Goal: Task Accomplishment & Management: Use online tool/utility

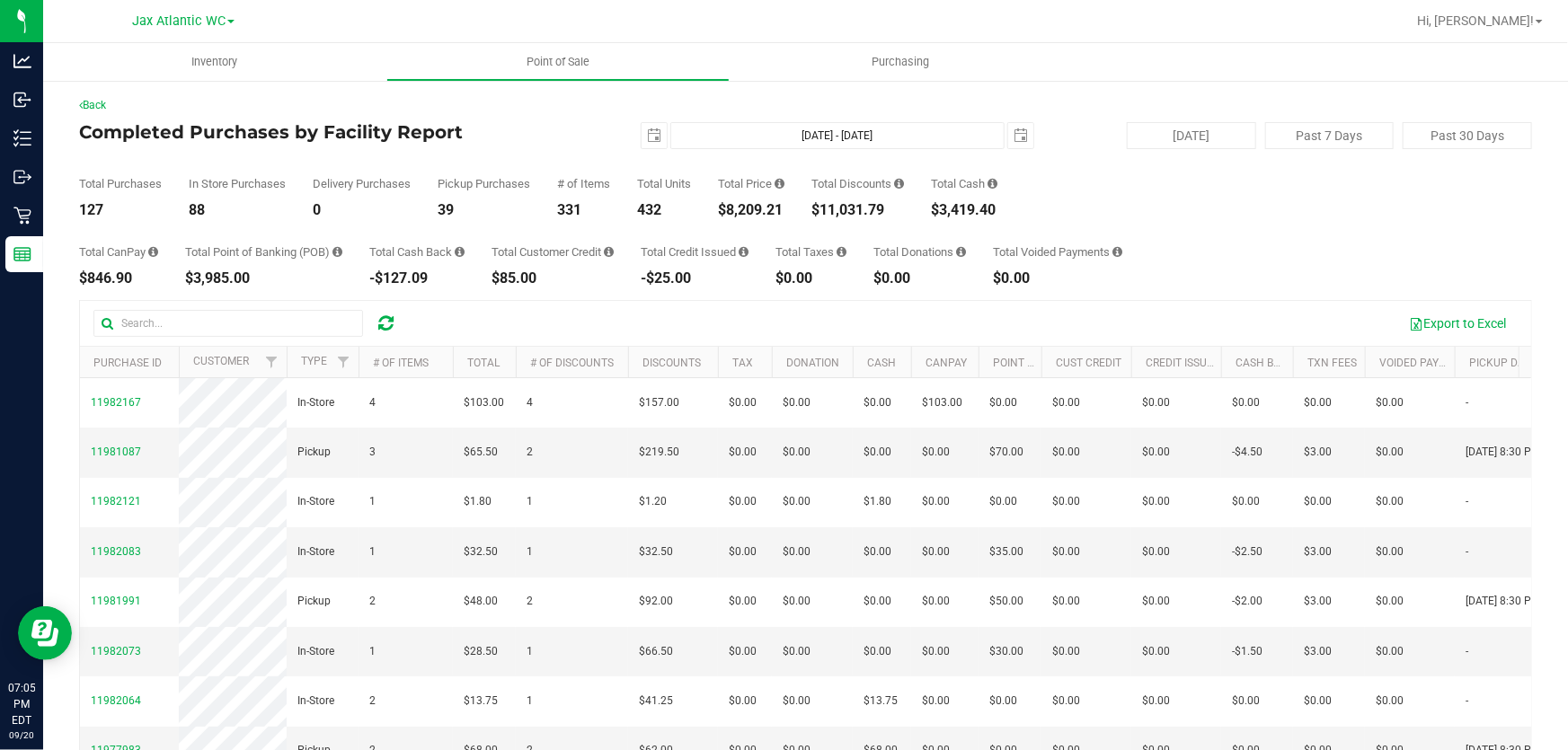
click at [518, 133] on h4 "Completed Purchases by Facility Report" at bounding box center [321, 132] width 484 height 20
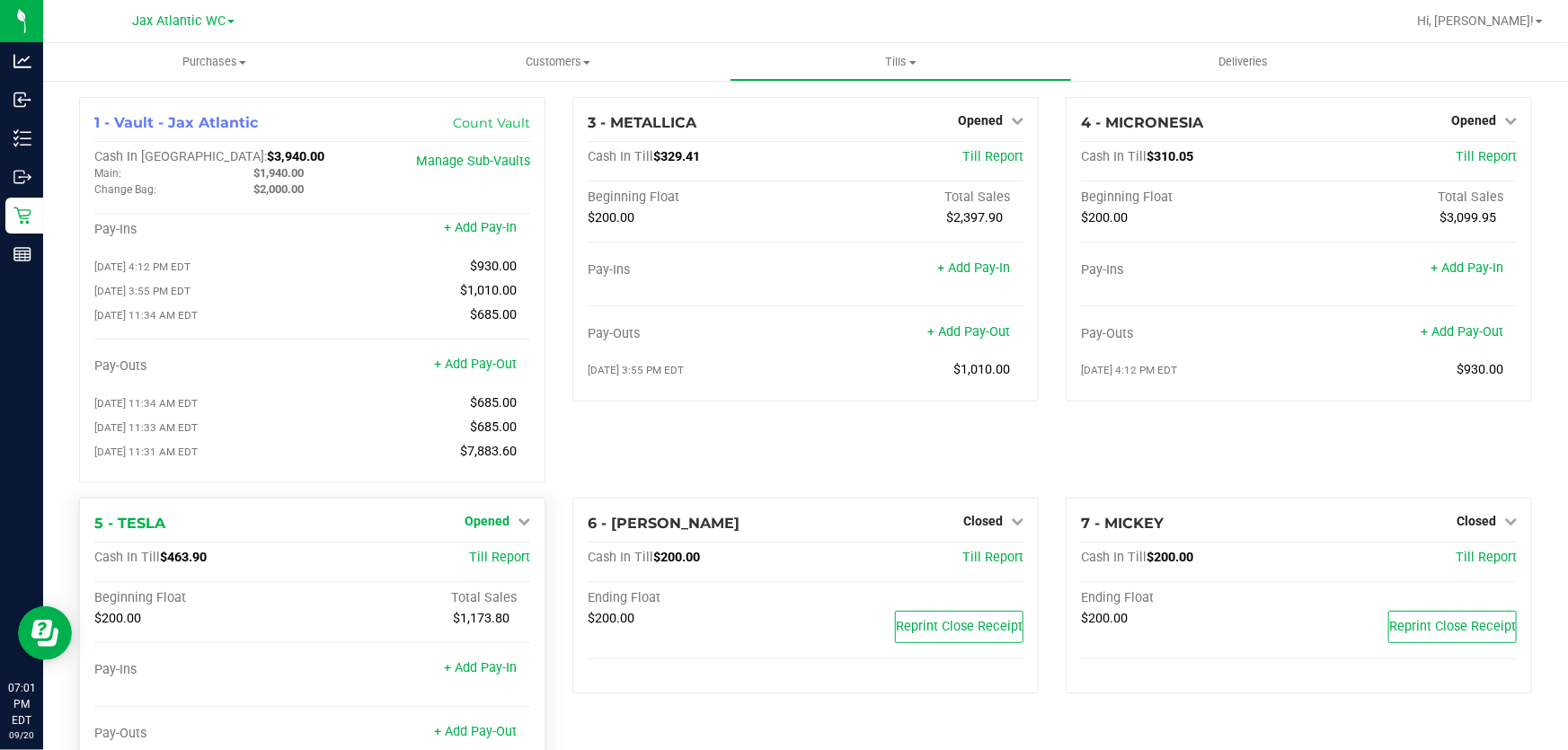
click at [480, 521] on span "Opened" at bounding box center [487, 521] width 45 height 14
click at [498, 559] on link "Close Till" at bounding box center [489, 557] width 49 height 14
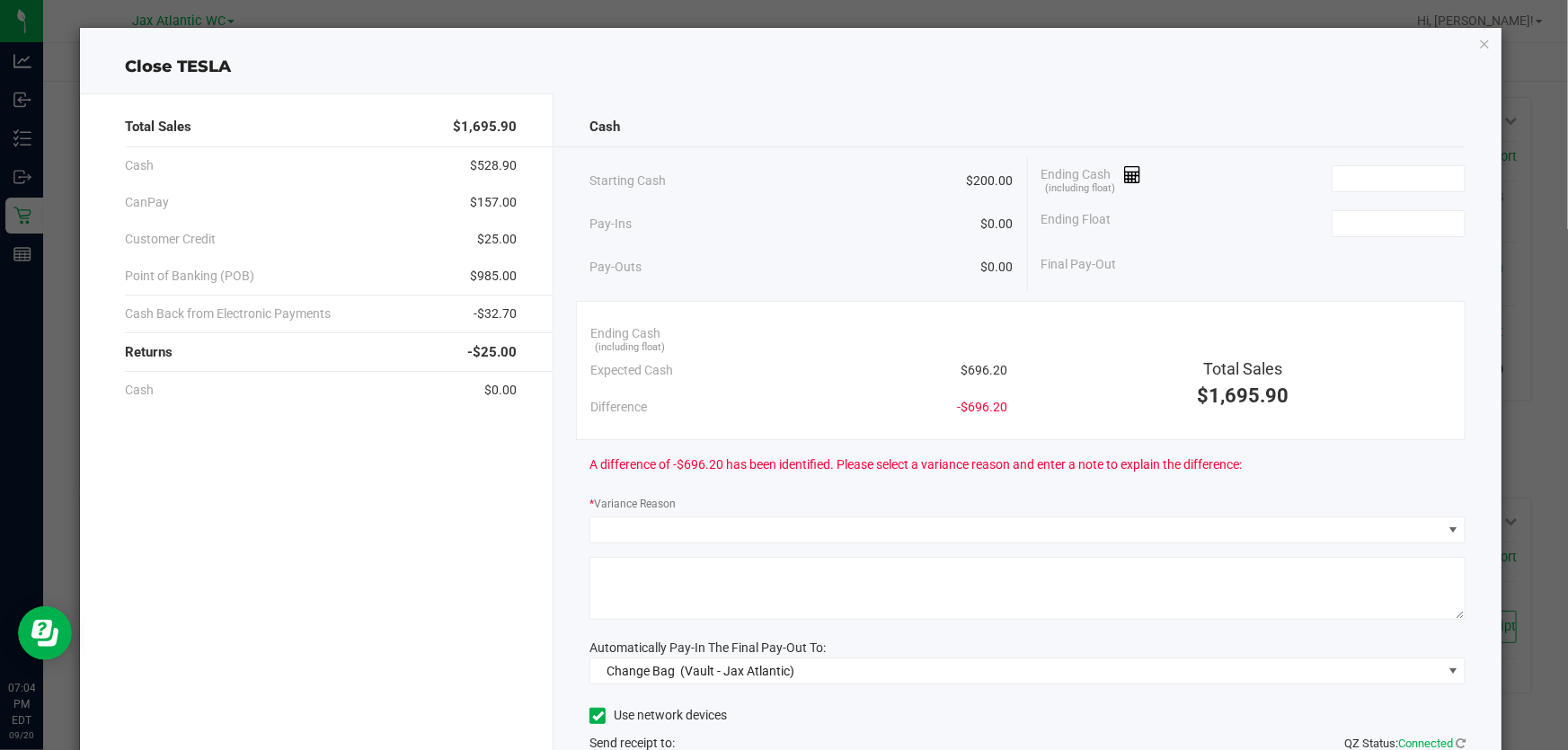
click at [1285, 138] on div "Cash" at bounding box center [1027, 127] width 876 height 39
click at [1349, 173] on input at bounding box center [1398, 179] width 133 height 25
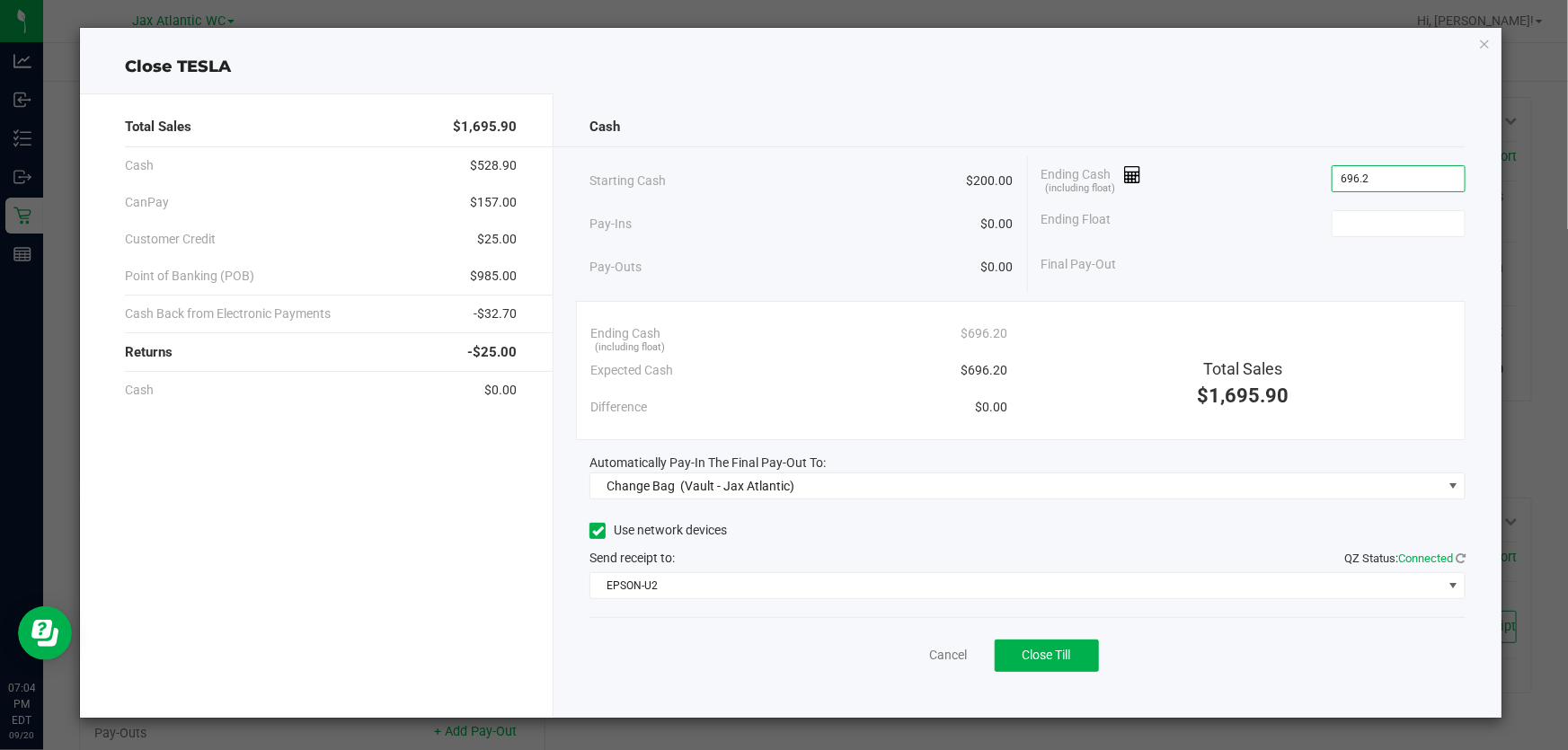
type input "$696.20"
type input "$200.00"
click at [1257, 132] on div "Cash" at bounding box center [1027, 127] width 876 height 39
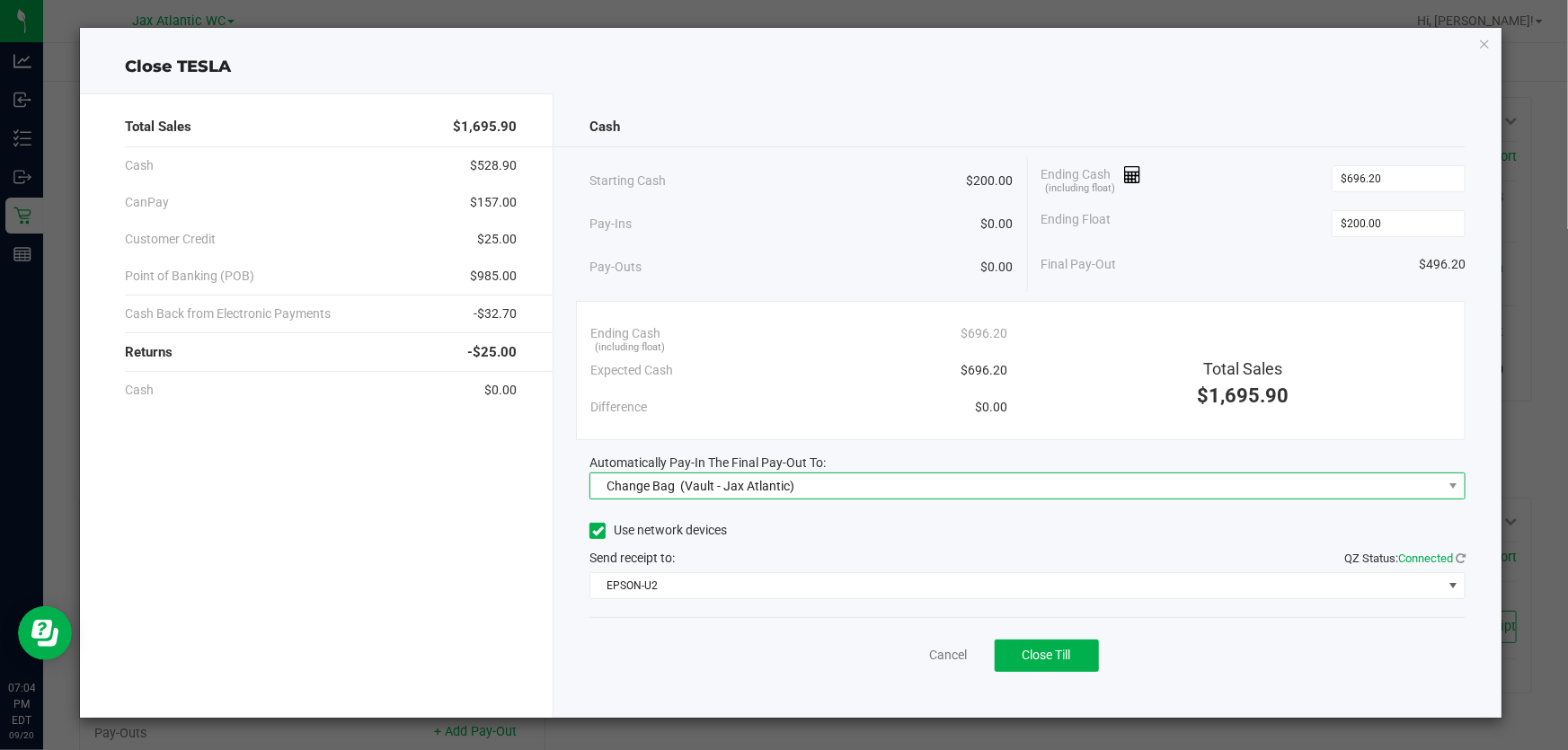
click at [843, 483] on span "Change Bag (Vault - Jax Atlantic)" at bounding box center [1016, 486] width 852 height 25
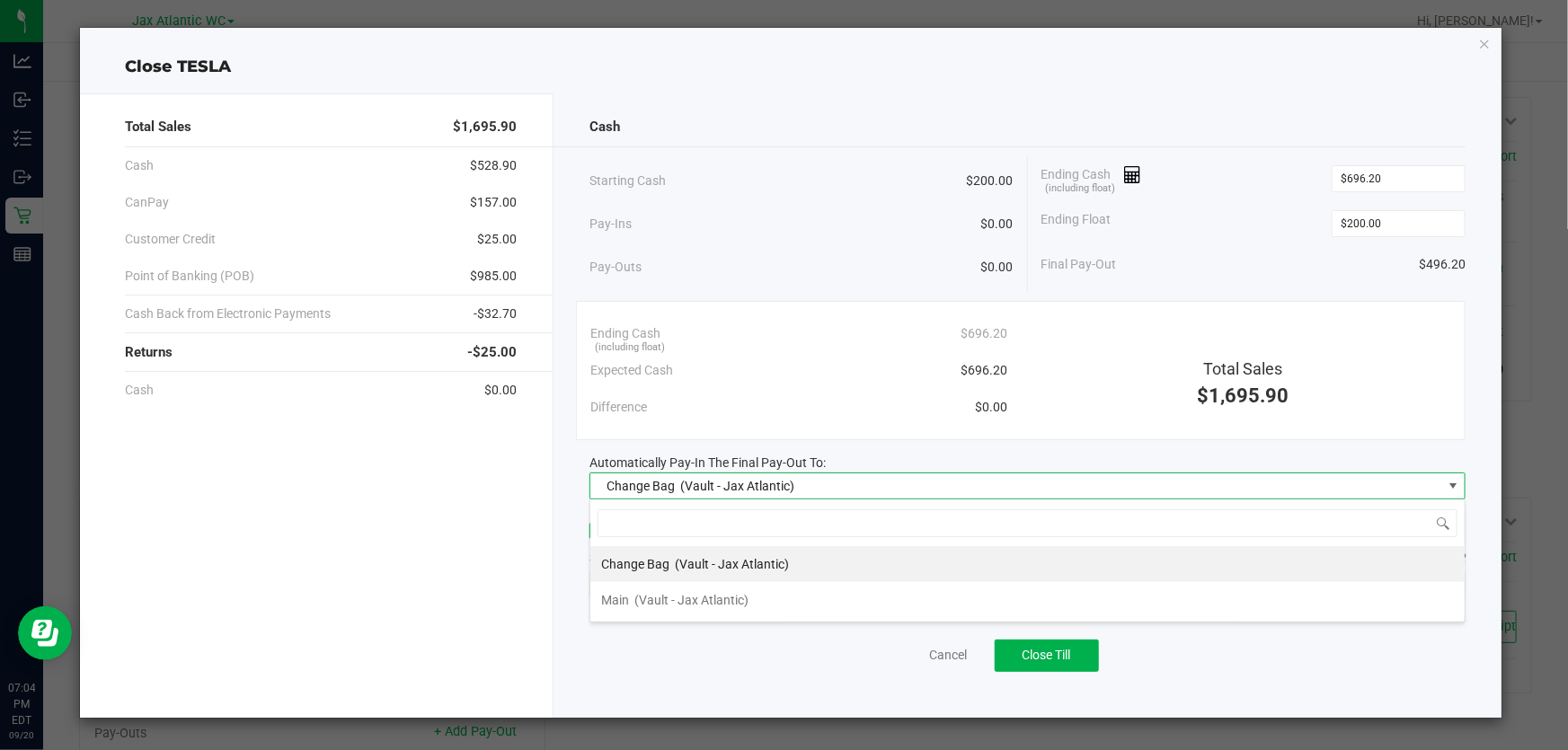
scroll to position [27, 875]
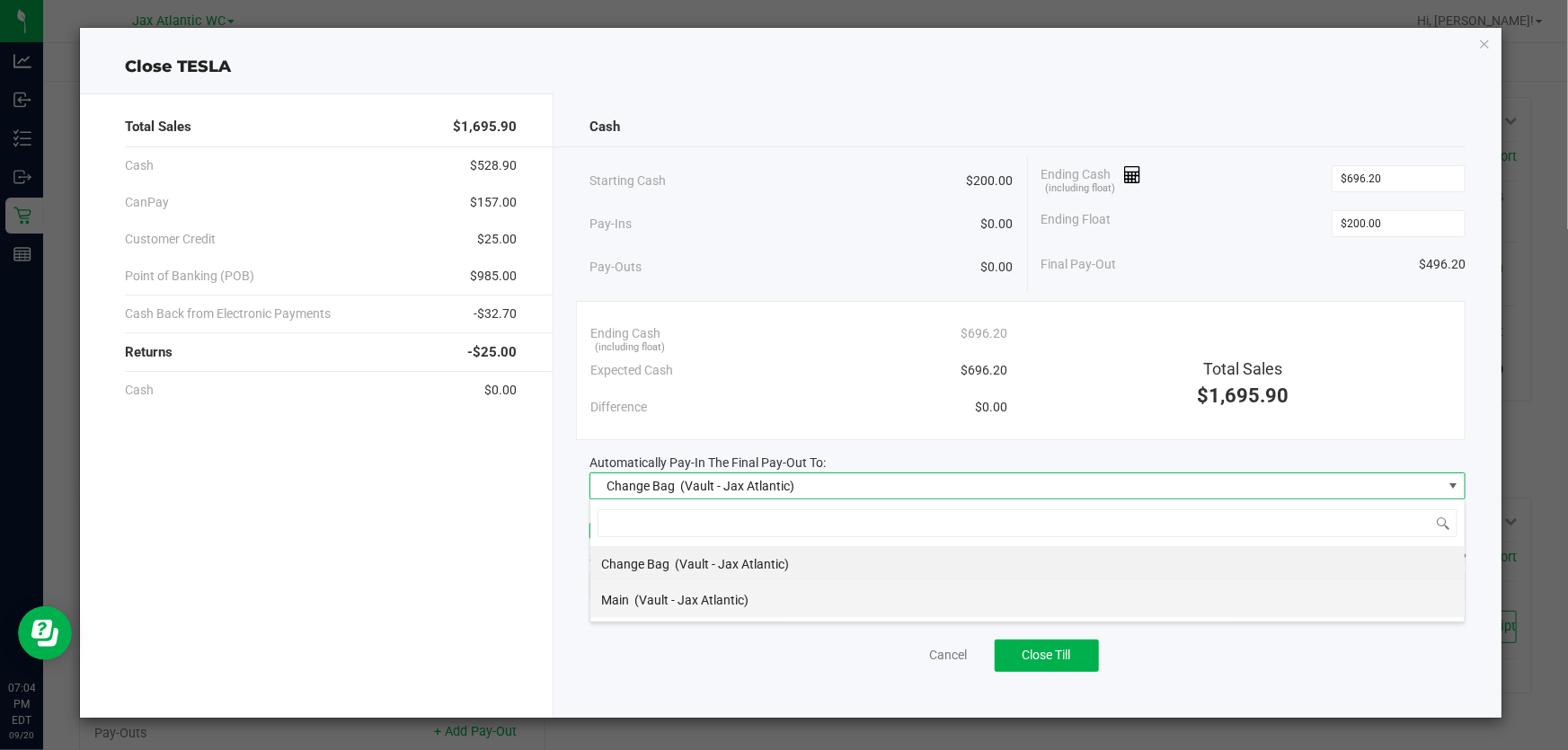
click at [741, 596] on span "(Vault - Jax Atlantic)" at bounding box center [691, 600] width 114 height 14
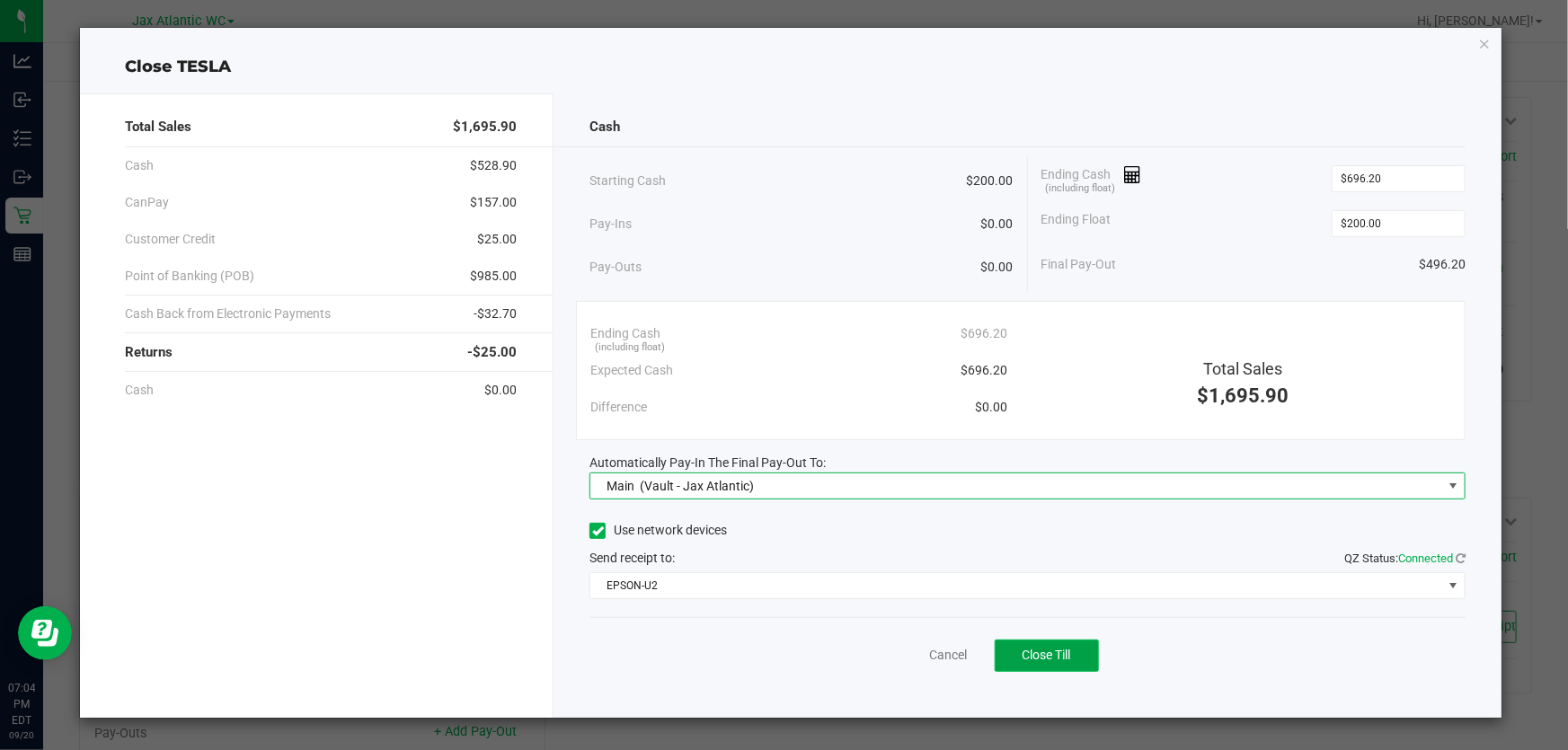
click at [1033, 665] on button "Close Till" at bounding box center [1046, 656] width 104 height 32
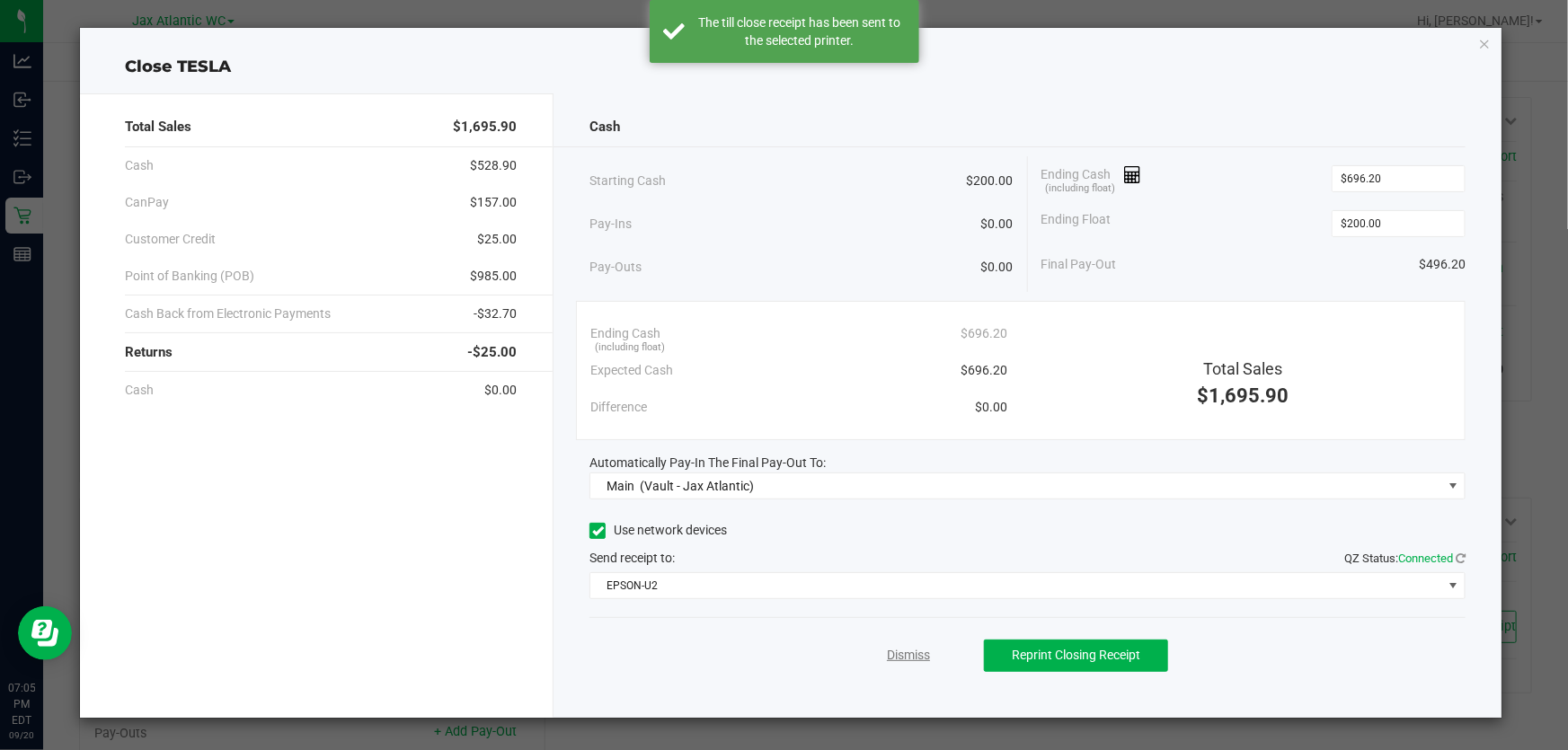
click at [910, 647] on link "Dismiss" at bounding box center [908, 655] width 43 height 19
